Goal: Complete application form

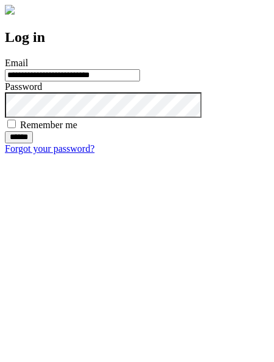
type input "**********"
click at [33, 144] on input "******" at bounding box center [19, 137] width 28 height 12
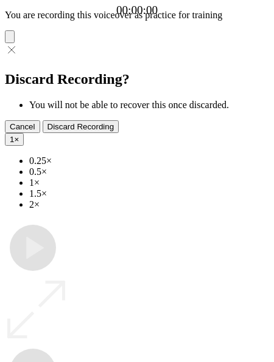
type input "**********"
